Goal: Task Accomplishment & Management: Manage account settings

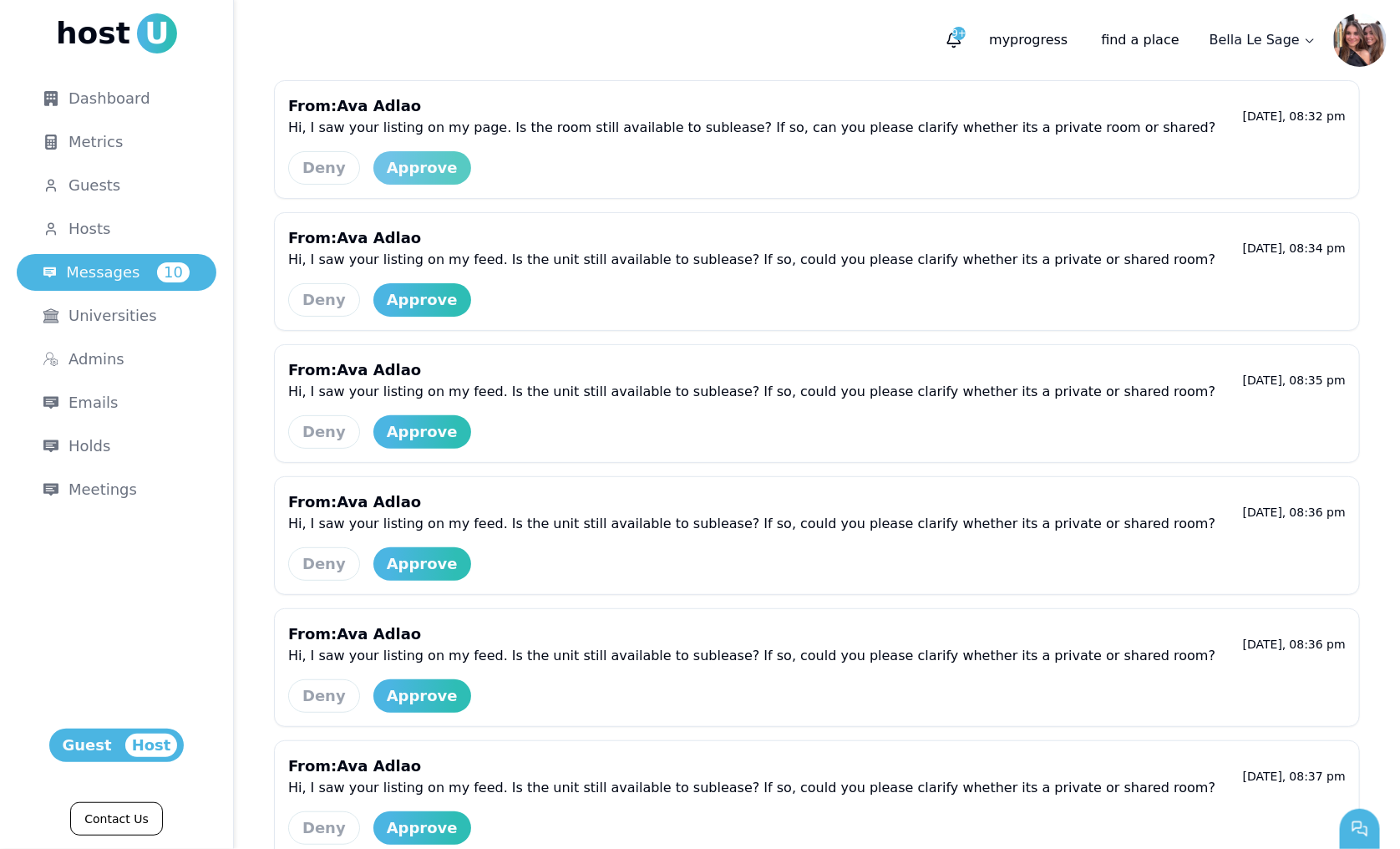
click at [398, 164] on div "Approve" at bounding box center [422, 168] width 71 height 24
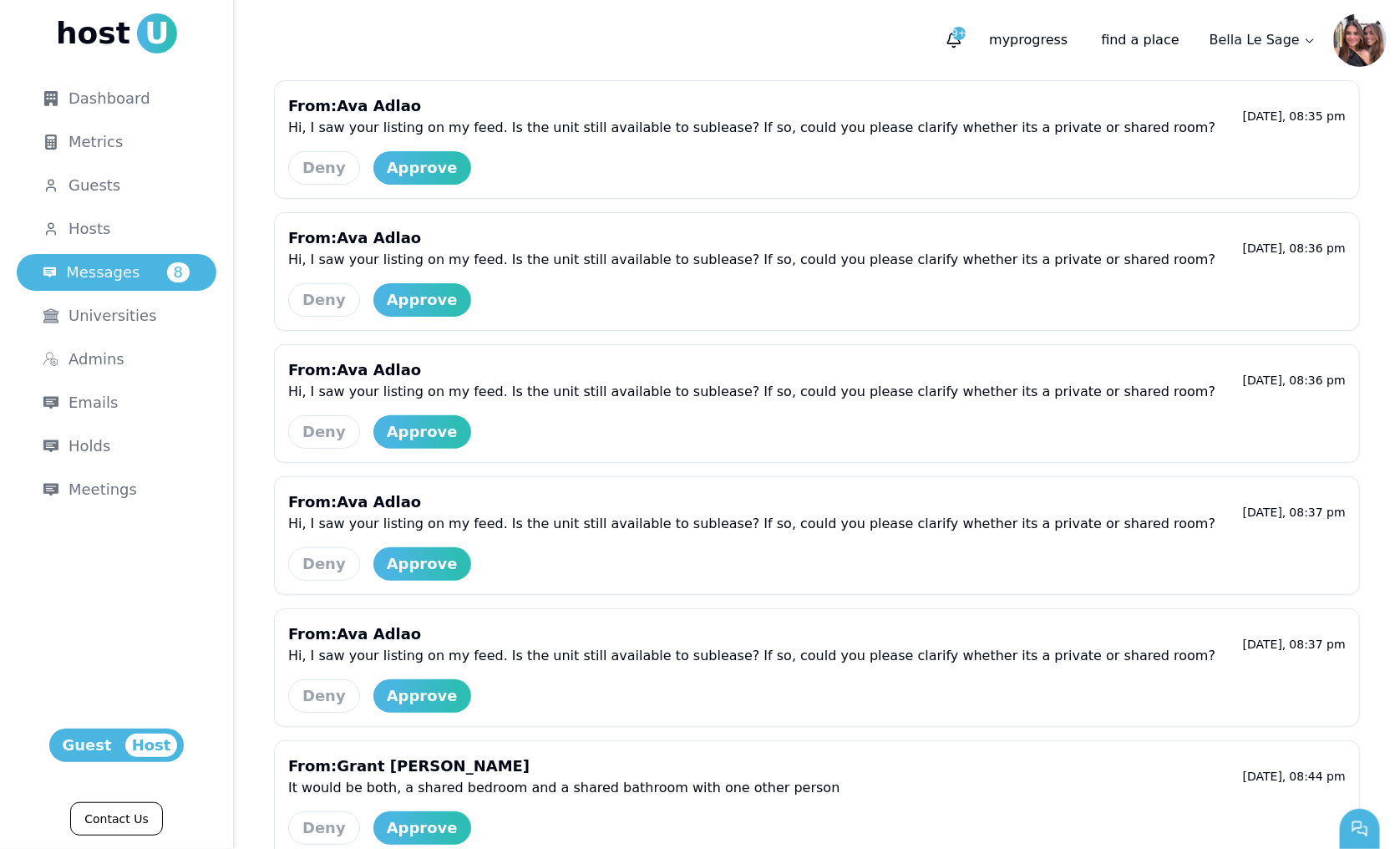
click at [398, 164] on div "Approve" at bounding box center [422, 168] width 71 height 24
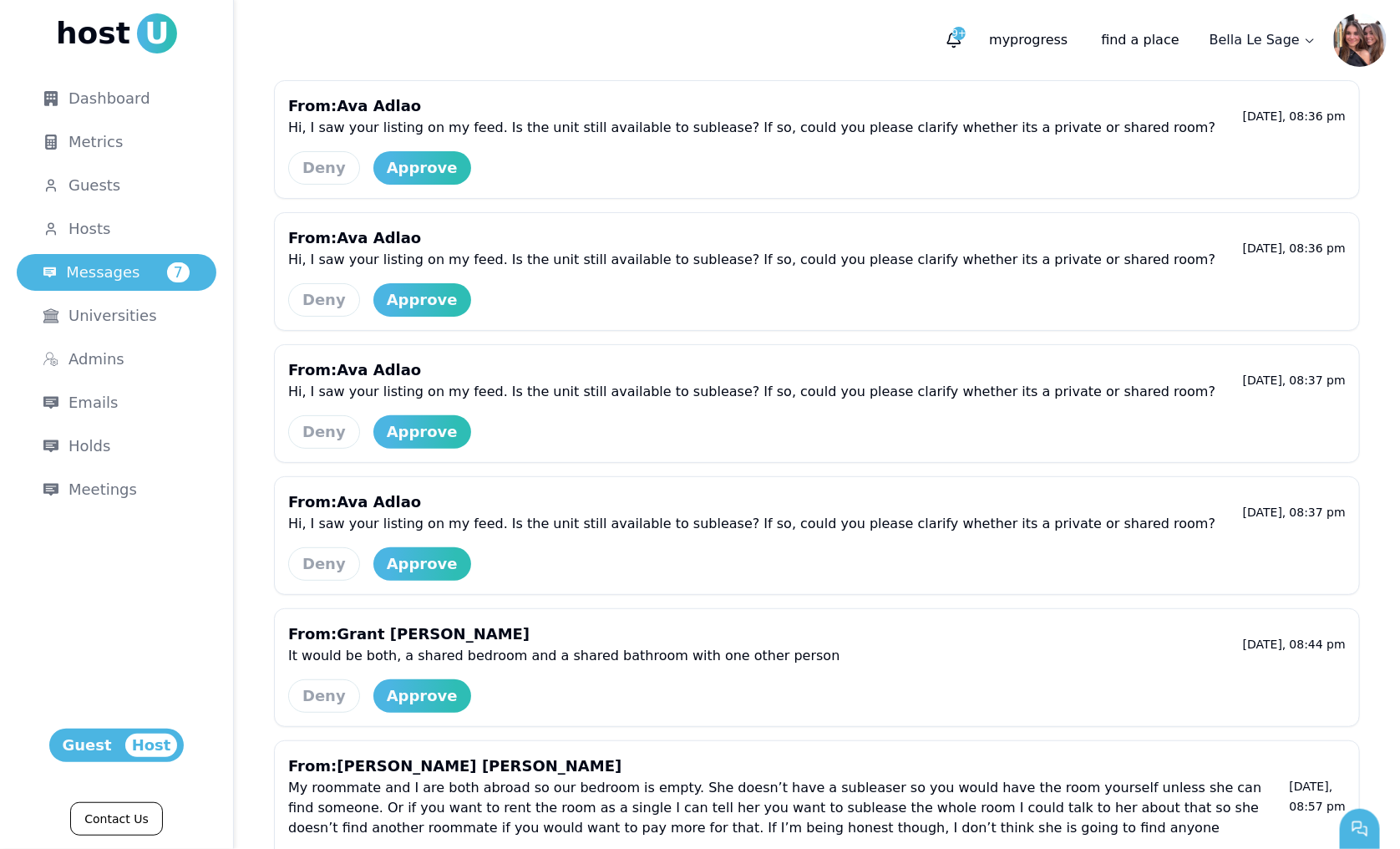
click at [398, 164] on div "Approve" at bounding box center [422, 168] width 71 height 24
click at [398, 288] on div "Approve" at bounding box center [422, 300] width 71 height 24
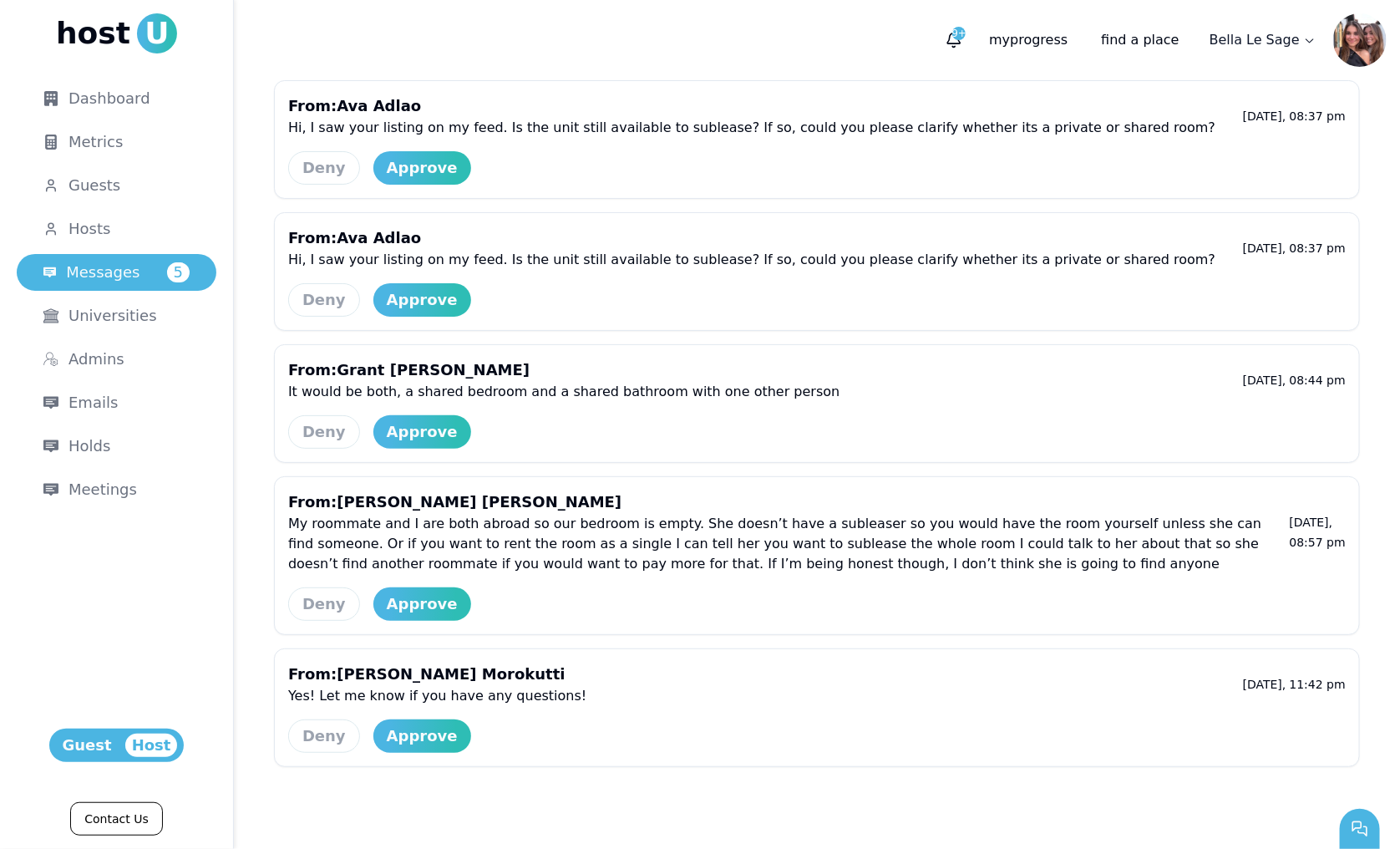
click at [398, 164] on div "Approve" at bounding box center [422, 168] width 71 height 24
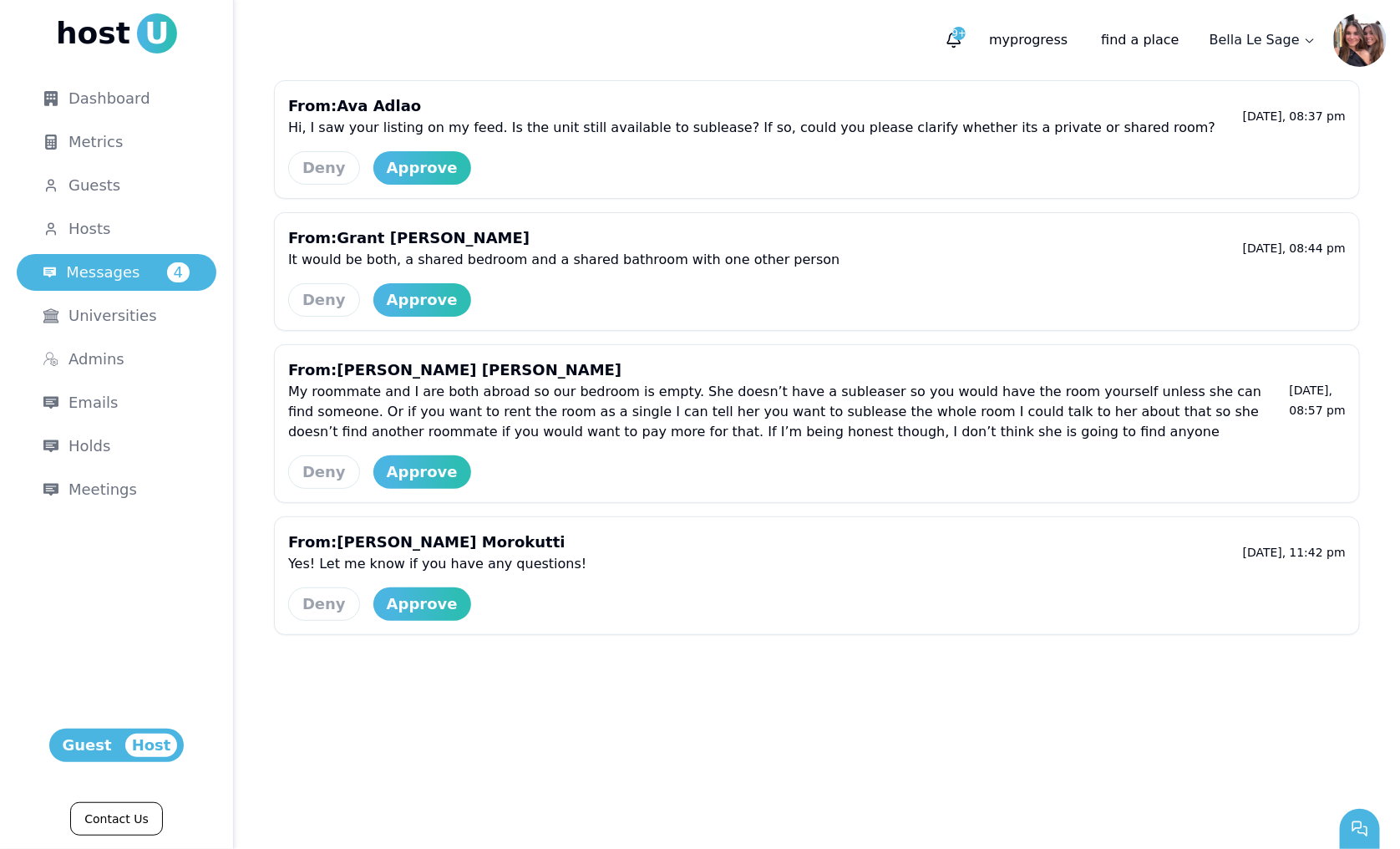
click at [398, 164] on div "Approve" at bounding box center [422, 168] width 71 height 24
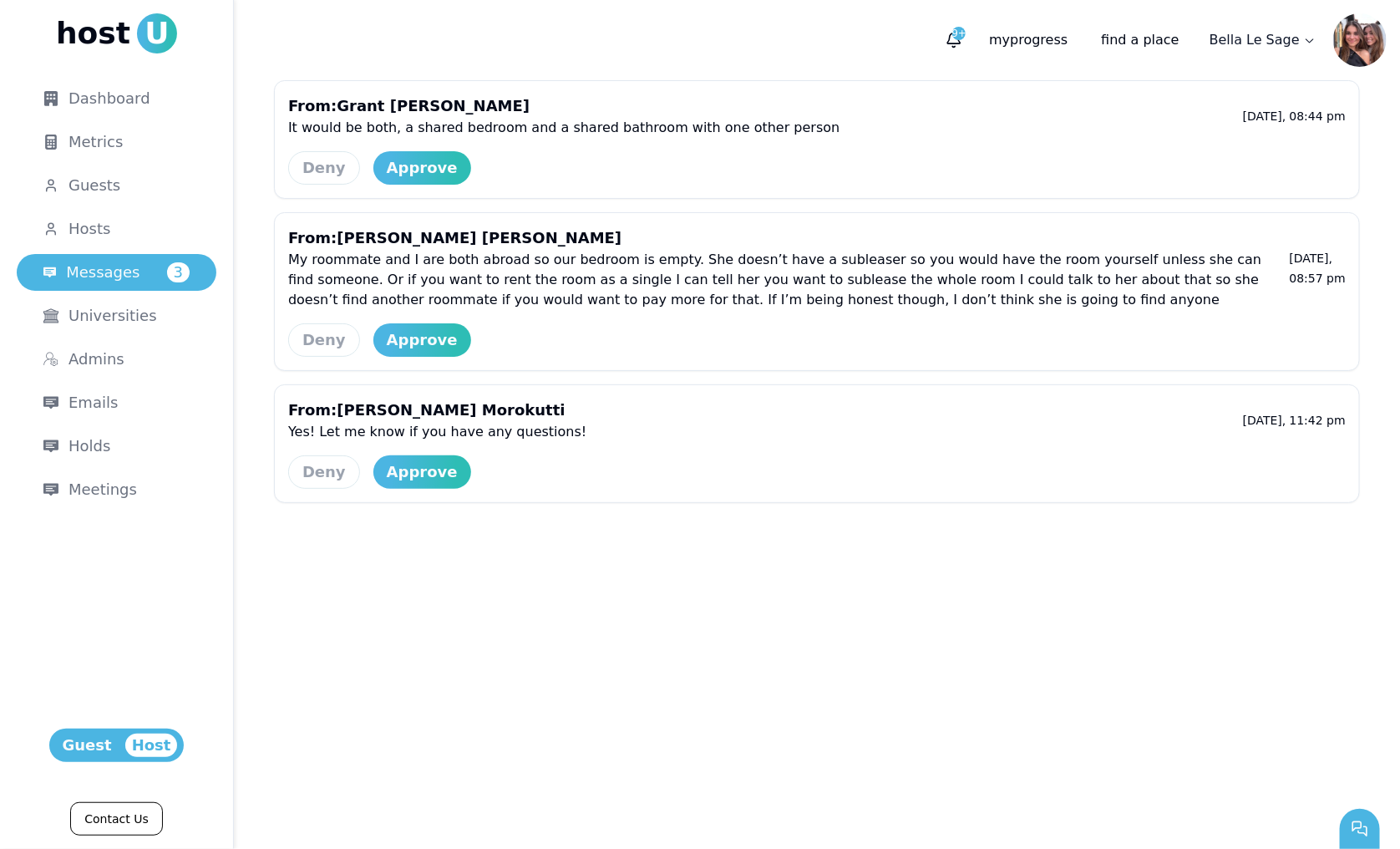
click at [398, 164] on div "Approve" at bounding box center [422, 168] width 71 height 24
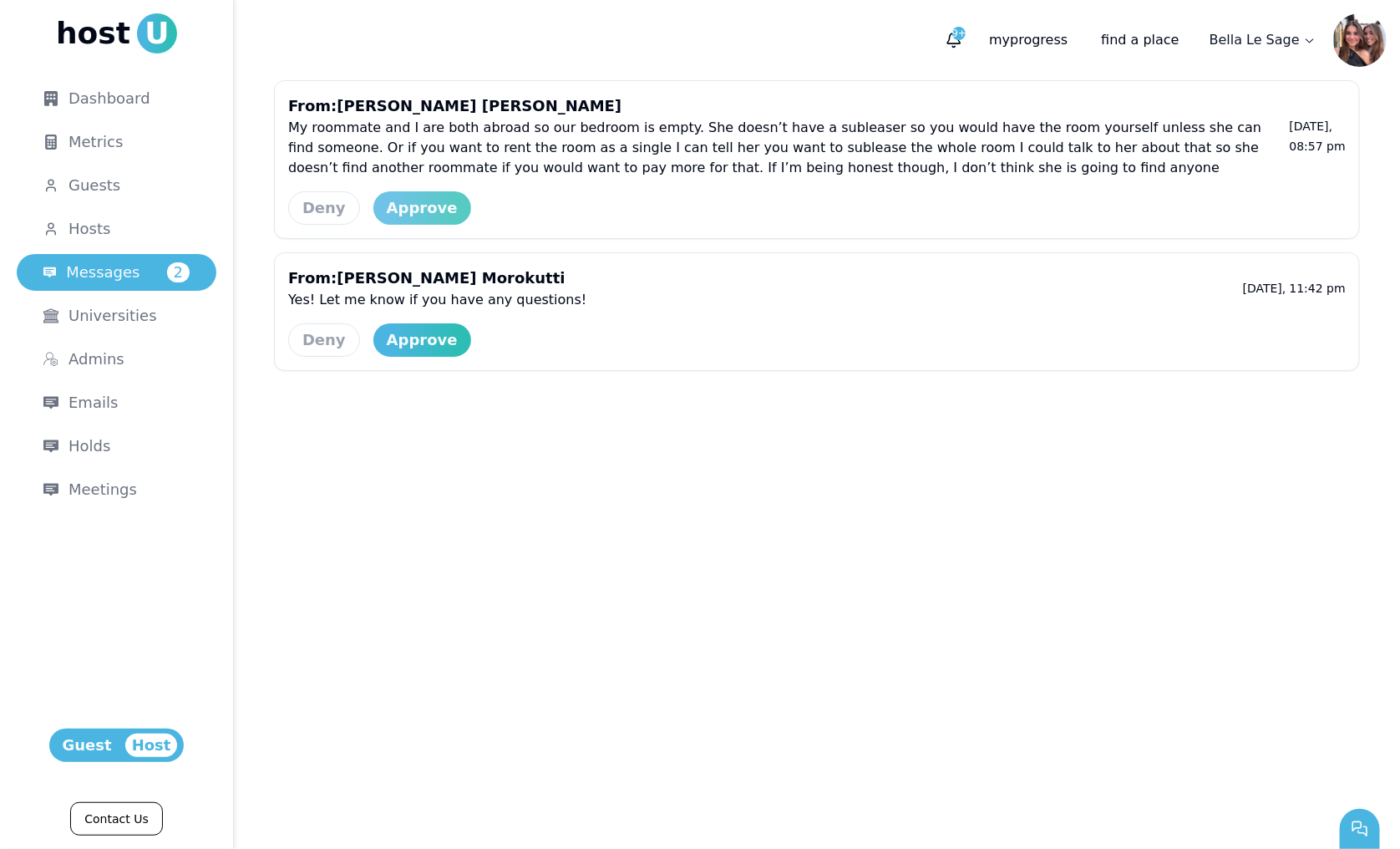
click at [413, 206] on div "Approve" at bounding box center [422, 208] width 71 height 24
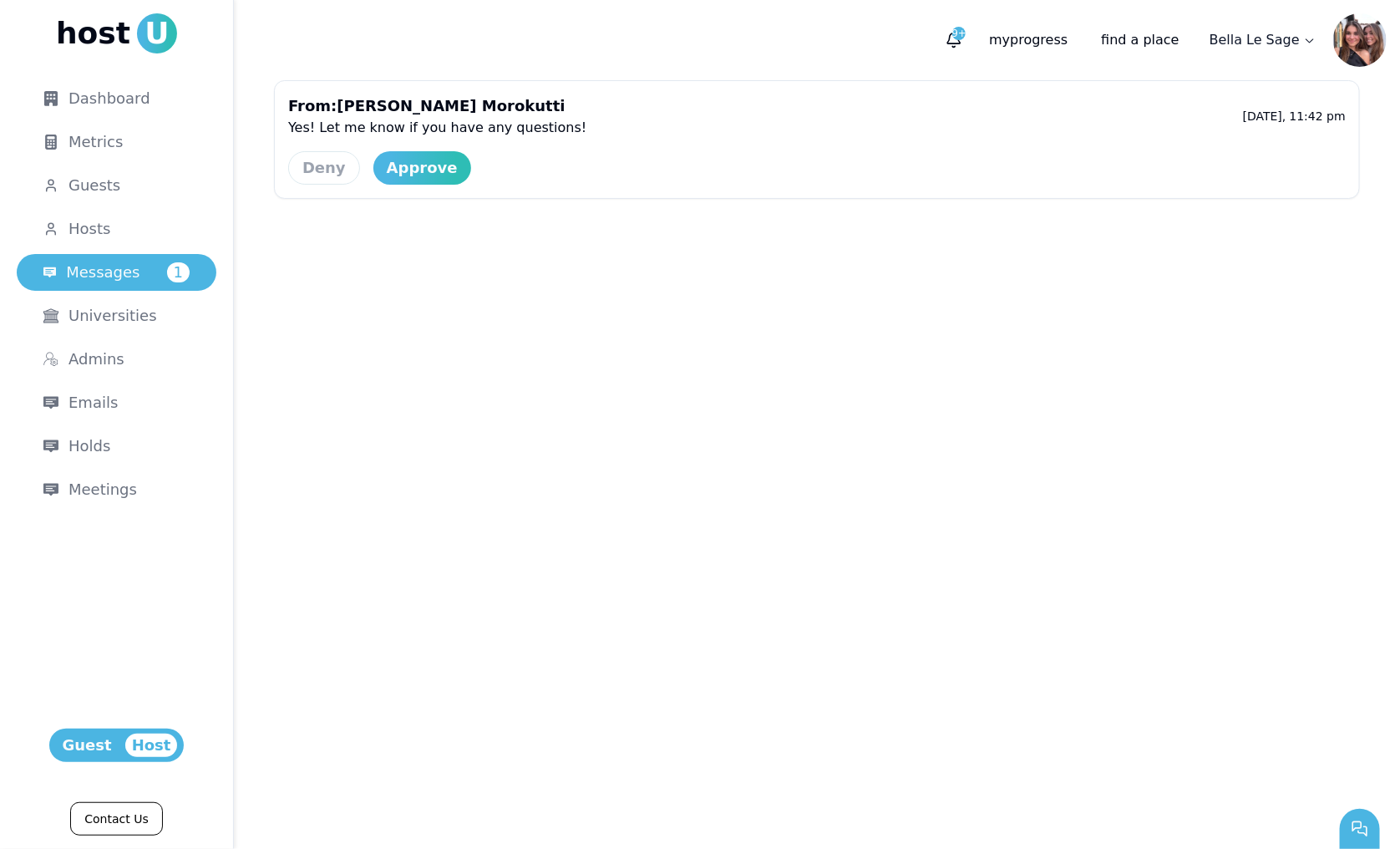
click at [413, 206] on div "From: [PERSON_NAME] Yes! Let me know if you have any questions! [DATE] 11:42 PM…" at bounding box center [817, 145] width 1167 height 132
click at [413, 173] on div "Approve" at bounding box center [422, 168] width 71 height 24
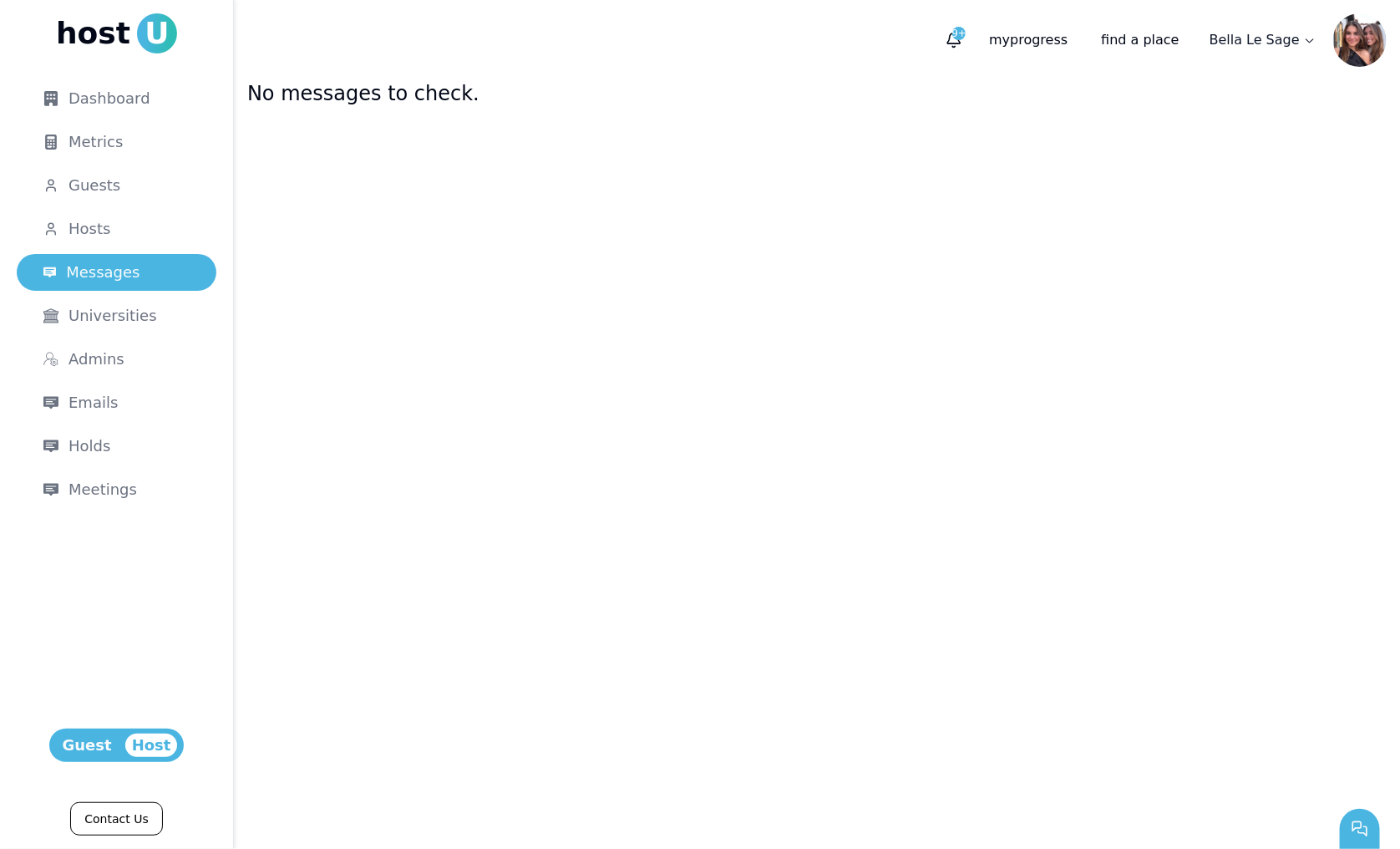
click at [507, 265] on main "No messages to check." at bounding box center [817, 464] width 1167 height 769
